Goal: Go to known website: Go to known website

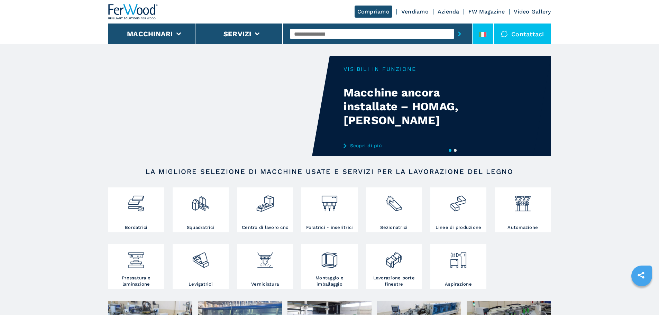
click at [488, 35] on li at bounding box center [482, 34] width 21 height 21
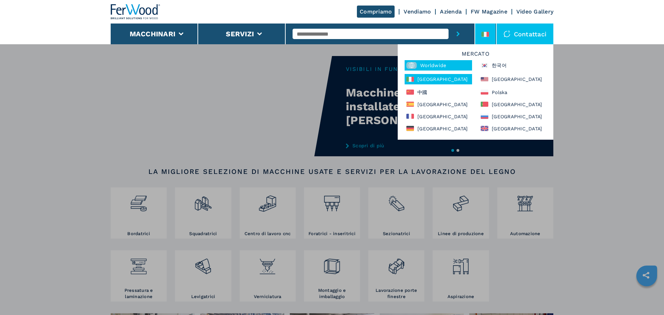
click at [440, 66] on div "Worldwide" at bounding box center [438, 65] width 67 height 10
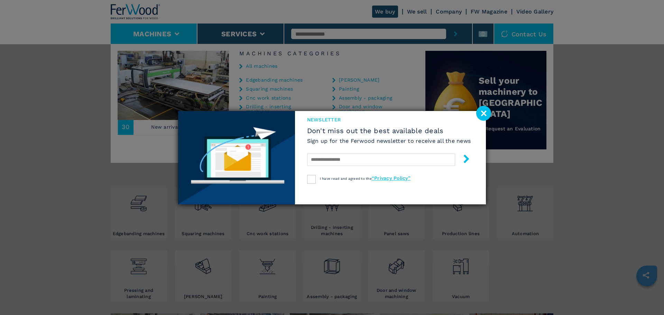
click at [488, 113] on image at bounding box center [483, 113] width 15 height 15
